Goal: Task Accomplishment & Management: Complete application form

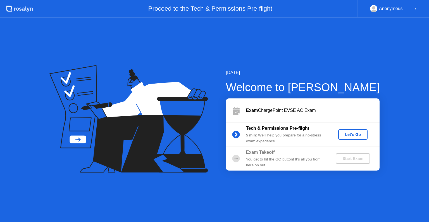
click at [359, 132] on div "Let's Go" at bounding box center [353, 134] width 25 height 4
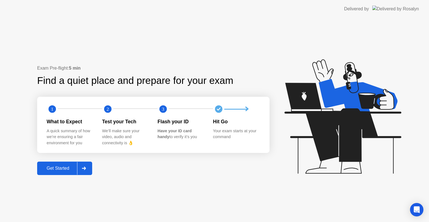
click at [63, 167] on div "Get Started" at bounding box center [58, 168] width 38 height 5
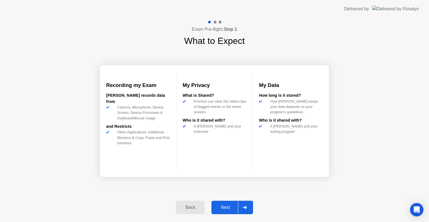
click at [228, 205] on div "Next" at bounding box center [225, 207] width 25 height 5
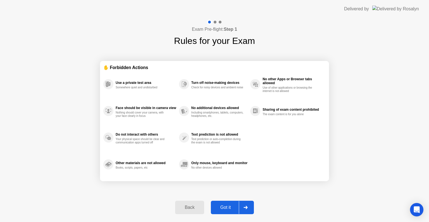
click at [226, 206] on div "Got it" at bounding box center [226, 207] width 26 height 5
select select "Available cameras"
select select "Available speakers"
select select "Available microphones"
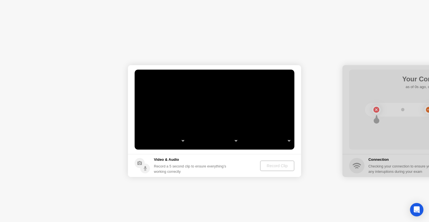
select select "**********"
select select "*******"
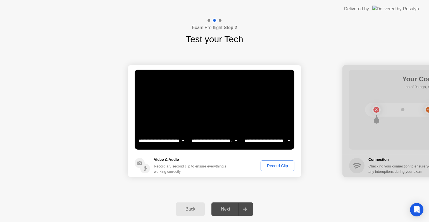
click at [268, 166] on div "Record Clip" at bounding box center [278, 165] width 30 height 4
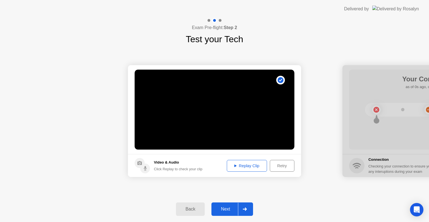
click at [260, 162] on button "Replay Clip" at bounding box center [247, 166] width 40 height 12
click at [229, 209] on div "Next" at bounding box center [225, 208] width 25 height 5
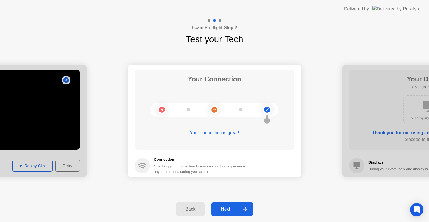
click at [227, 207] on div "Next" at bounding box center [225, 208] width 25 height 5
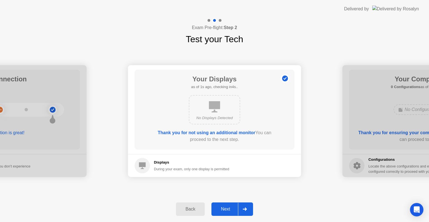
click at [227, 209] on div "Next" at bounding box center [225, 208] width 25 height 5
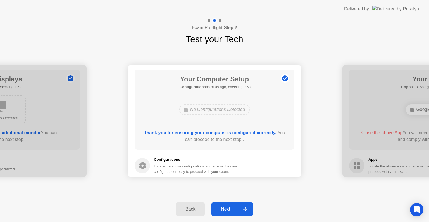
click at [228, 209] on div "Next" at bounding box center [225, 208] width 25 height 5
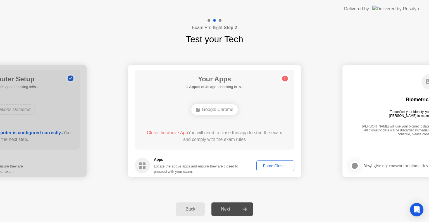
click at [239, 158] on h5 "Apps" at bounding box center [196, 160] width 85 height 6
click at [225, 206] on div "Next" at bounding box center [225, 208] width 25 height 5
click at [216, 169] on div "Locate the above apps and ensure they are closed to proceed with your exam." at bounding box center [196, 168] width 85 height 11
click at [279, 163] on div "Force Close..." at bounding box center [275, 165] width 34 height 4
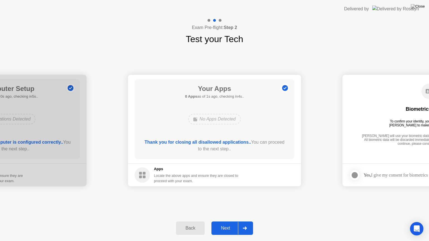
click at [225, 222] on div "Next" at bounding box center [225, 228] width 25 height 5
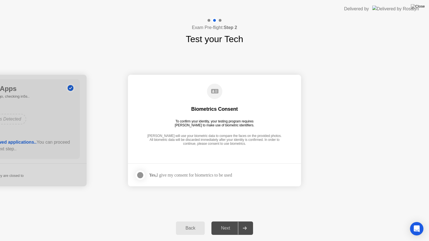
click at [139, 177] on div at bounding box center [140, 175] width 7 height 7
click at [226, 222] on div "Next" at bounding box center [225, 228] width 25 height 5
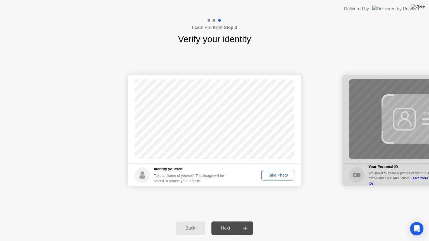
click at [269, 178] on div "Take Photo" at bounding box center [277, 175] width 29 height 4
click at [223, 222] on div "Next" at bounding box center [225, 228] width 25 height 5
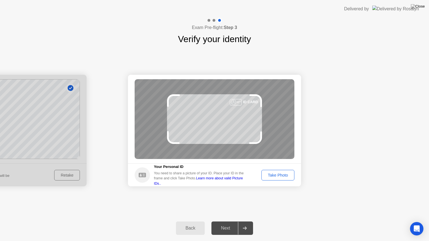
click at [271, 173] on div "Take Photo" at bounding box center [277, 175] width 29 height 4
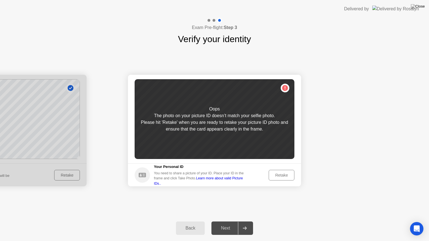
click at [275, 173] on div "Retake" at bounding box center [282, 175] width 22 height 4
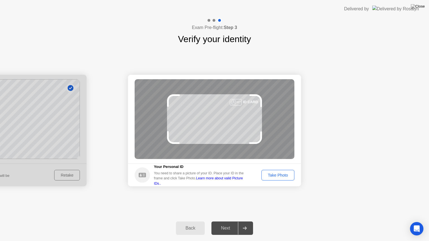
click at [275, 173] on div "Take Photo" at bounding box center [277, 175] width 29 height 4
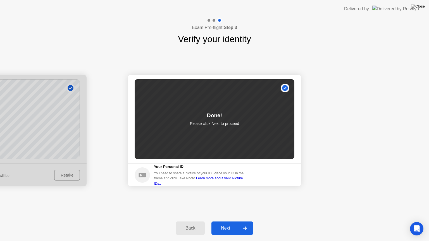
click at [223, 222] on div "Next" at bounding box center [225, 228] width 25 height 5
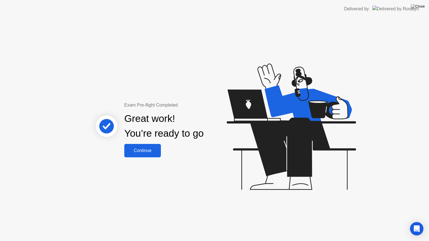
click at [125, 153] on button "Continue" at bounding box center [142, 150] width 37 height 13
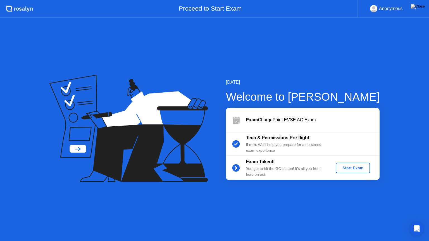
click at [349, 165] on button "Start Exam" at bounding box center [353, 168] width 34 height 11
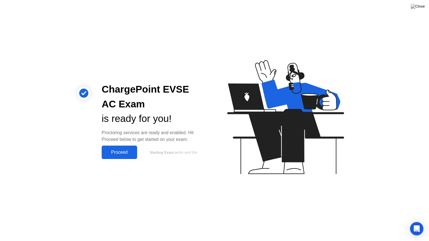
click at [125, 143] on div "ChargePoint EVSE AC Exam is ready for you! Proctoring services are ready and en…" at bounding box center [153, 120] width 117 height 77
click at [124, 151] on div "Proceed" at bounding box center [119, 152] width 32 height 5
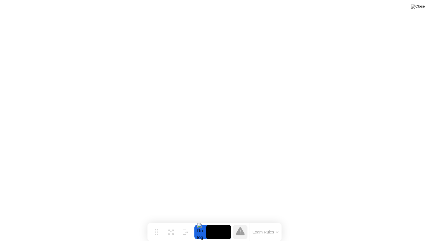
click at [253, 222] on div "Exam Rules" at bounding box center [265, 232] width 32 height 18
click at [170, 222] on icon at bounding box center [170, 230] width 5 height 5
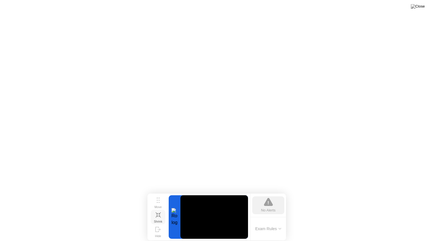
click at [158, 216] on icon at bounding box center [158, 215] width 5 height 5
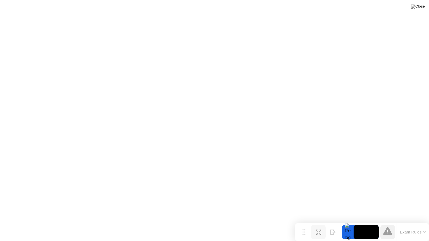
drag, startPoint x: 160, startPoint y: 229, endPoint x: 376, endPoint y: 235, distance: 216.0
click at [376, 222] on div "Move Expand Hide Exam Rules" at bounding box center [362, 232] width 134 height 18
click at [348, 222] on div at bounding box center [348, 232] width 12 height 15
click at [388, 222] on icon at bounding box center [387, 232] width 1 height 4
click at [412, 222] on button "Exam Rules" at bounding box center [413, 232] width 30 height 5
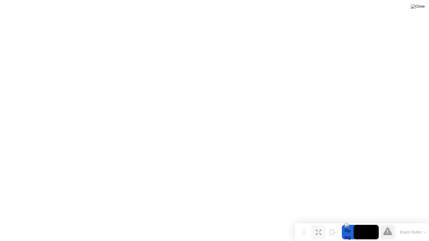
click at [423, 8] on img at bounding box center [418, 6] width 14 height 4
click at [422, 6] on img at bounding box center [418, 6] width 14 height 4
